Goal: Check status: Check status

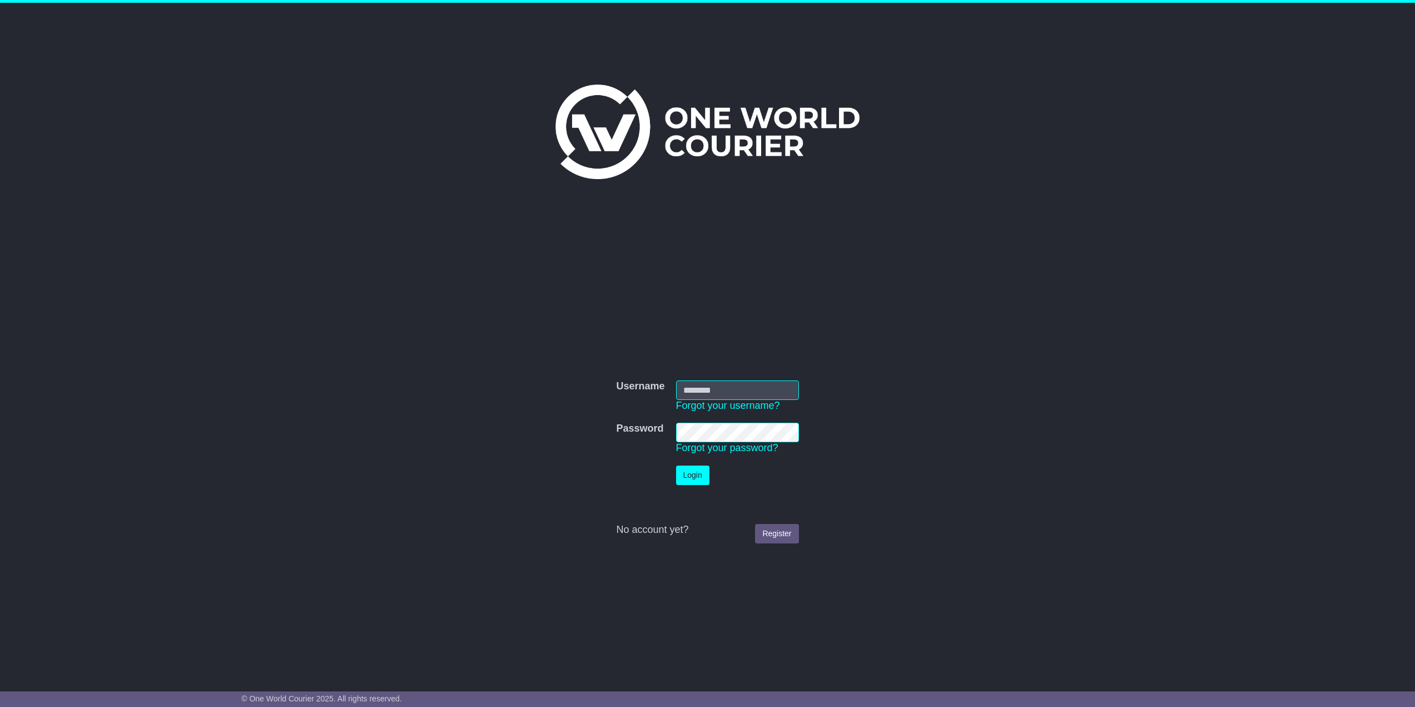
type input "*********"
click at [694, 478] on button "Login" at bounding box center [692, 474] width 33 height 19
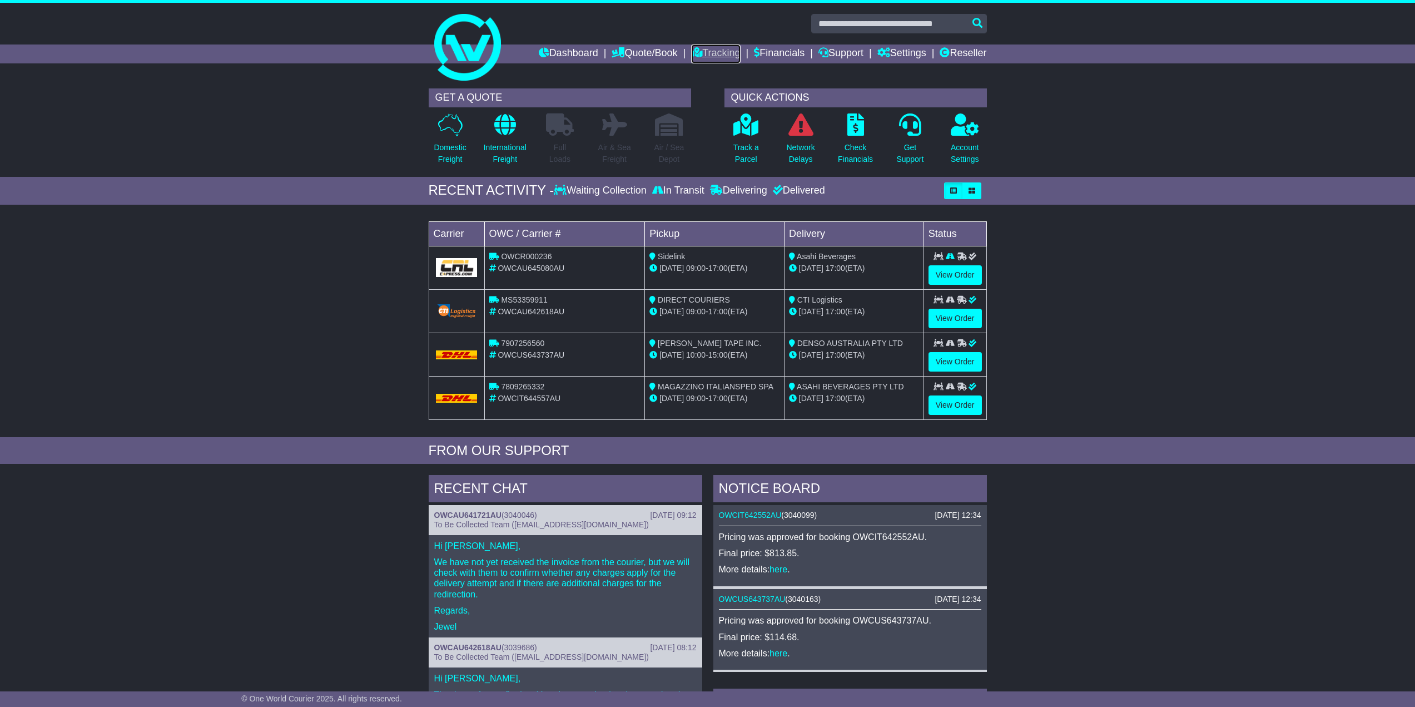
click at [700, 48] on link "Tracking" at bounding box center [715, 53] width 49 height 19
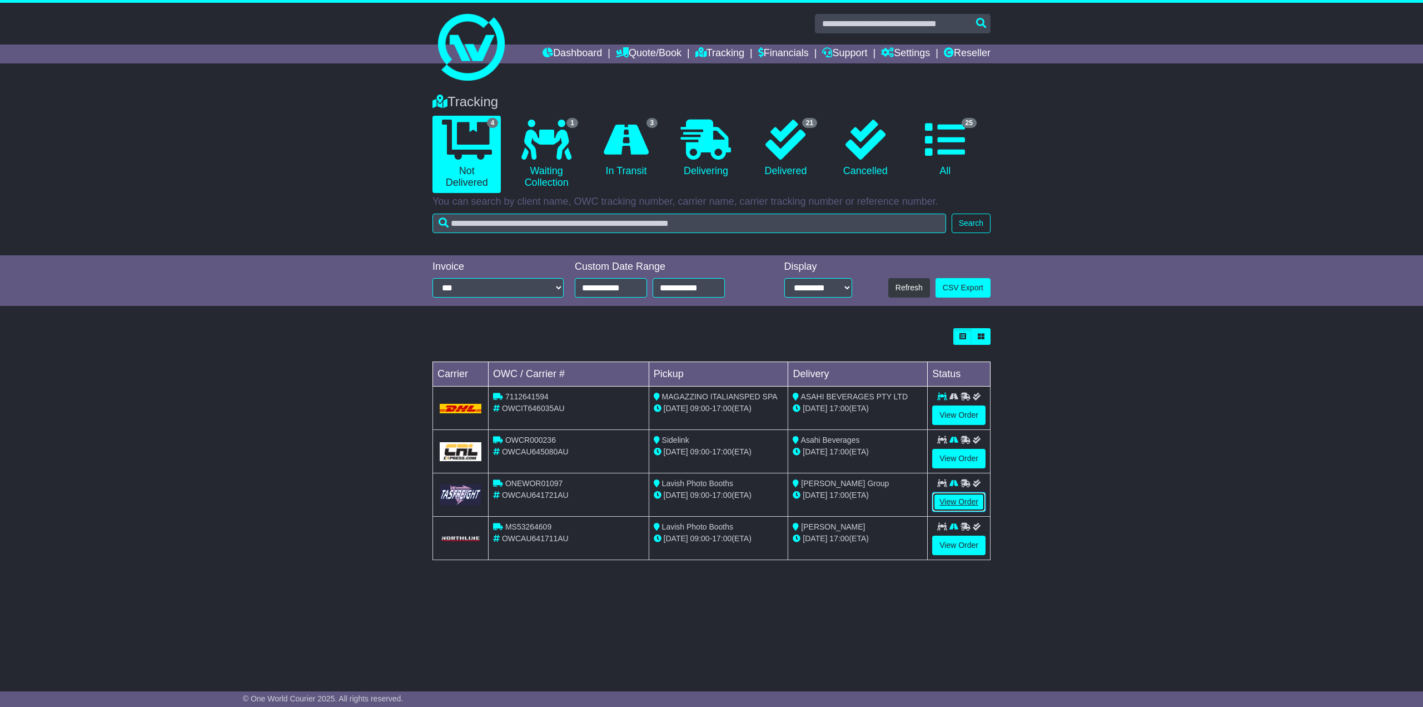
click at [960, 500] on link "View Order" at bounding box center [958, 501] width 53 height 19
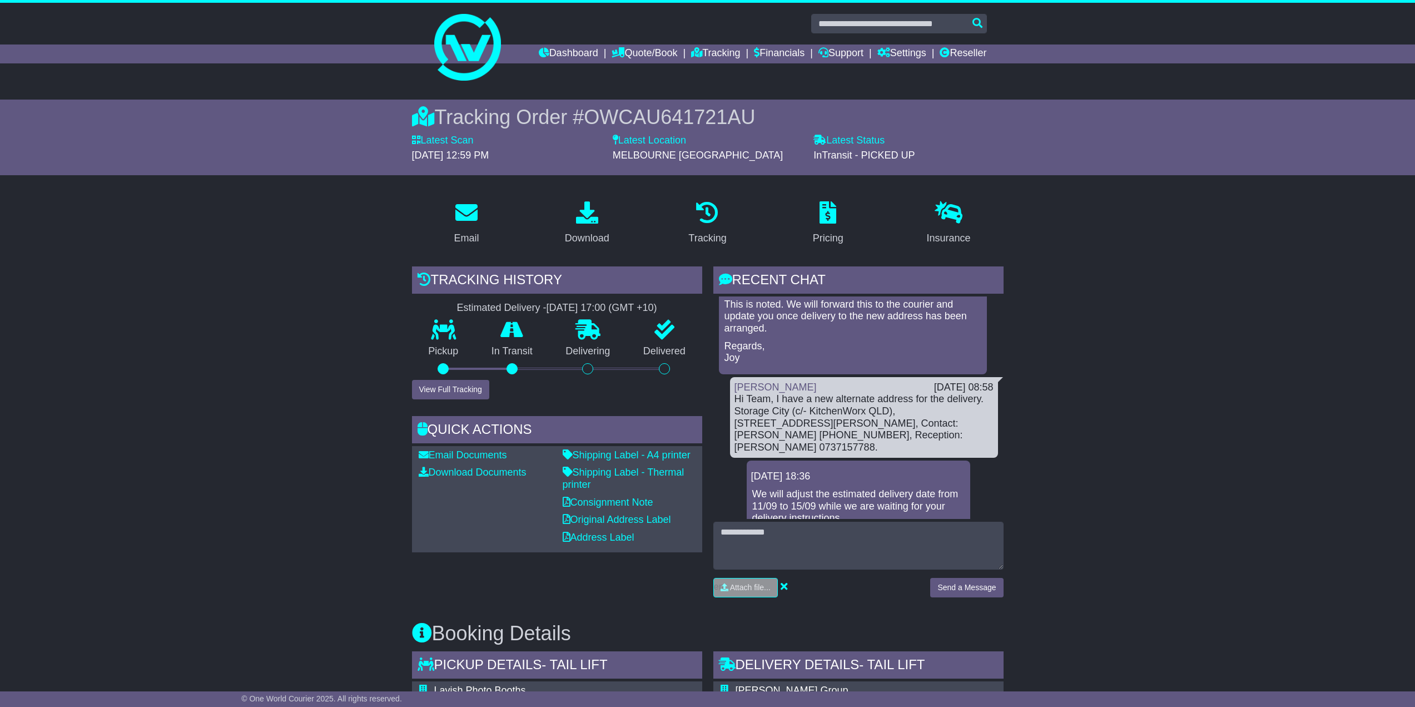
scroll to position [334, 0]
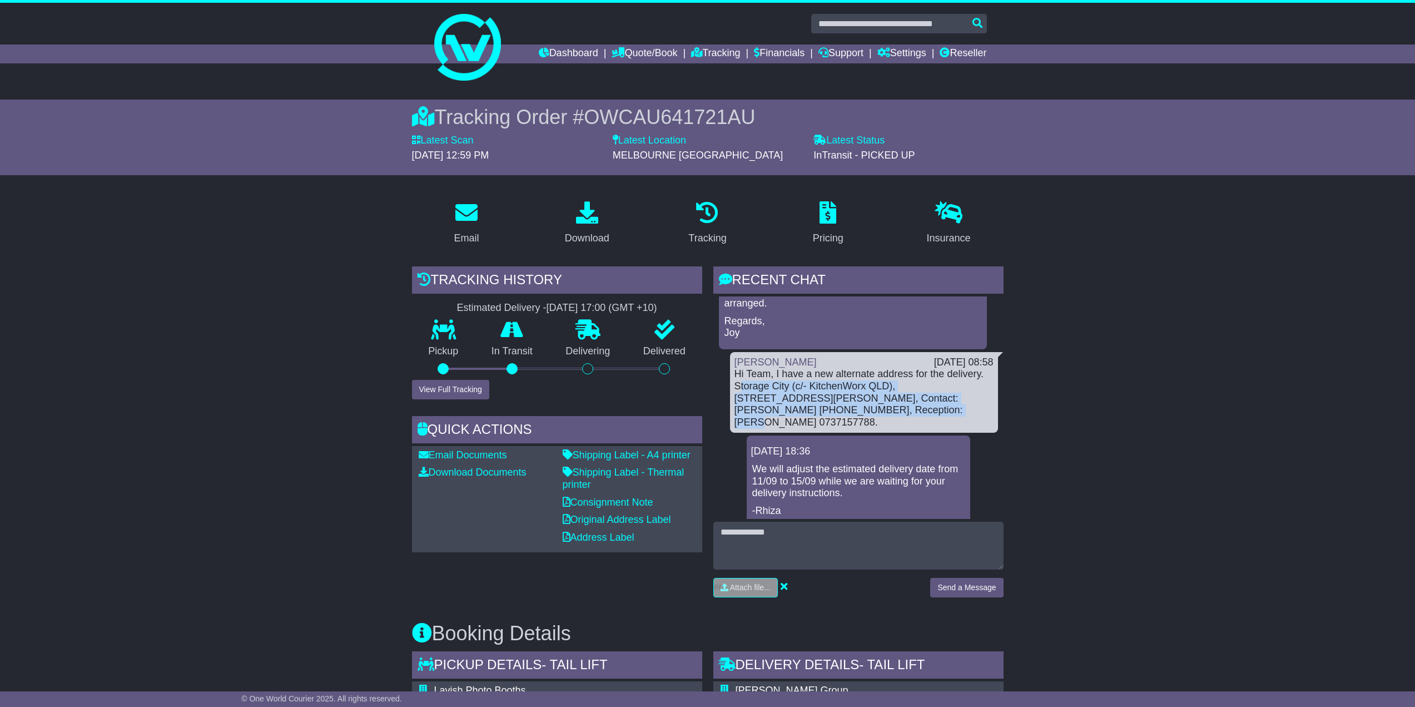
drag, startPoint x: 740, startPoint y: 381, endPoint x: 956, endPoint y: 406, distance: 217.1
click at [956, 406] on div "Hi Team, I have a new alternate address for the delivery. Storage City (c/- Kit…" at bounding box center [864, 398] width 259 height 60
click at [755, 383] on div "Hi Team, I have a new alternate address for the delivery. Storage City (c/- Kit…" at bounding box center [864, 398] width 259 height 60
drag, startPoint x: 734, startPoint y: 385, endPoint x: 898, endPoint y: 413, distance: 166.3
click at [898, 413] on div "Hi Team, I have a new alternate address for the delivery. Storage City (c/- Kit…" at bounding box center [864, 398] width 259 height 60
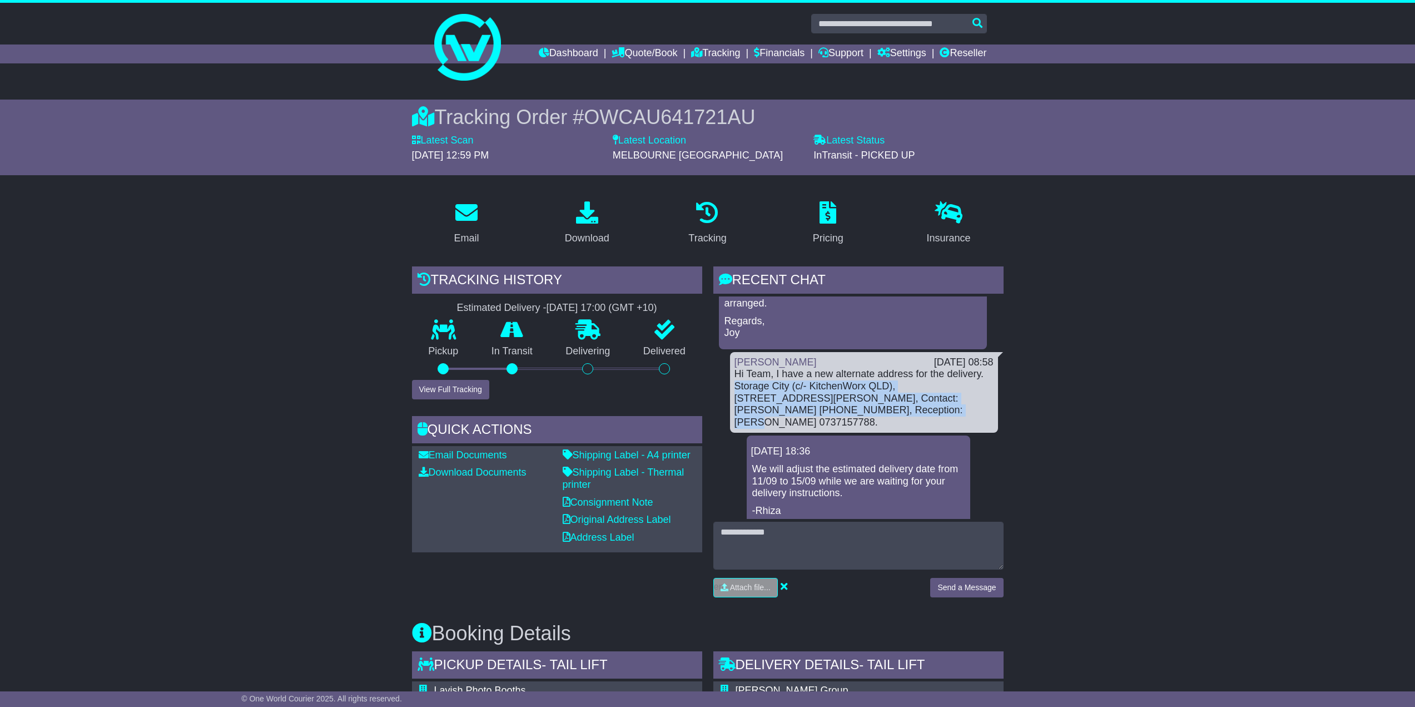
copy div "Storage City (c/- KitchenWorx QLD), [STREET_ADDRESS][PERSON_NAME], Contact: [PE…"
